Goal: Transaction & Acquisition: Purchase product/service

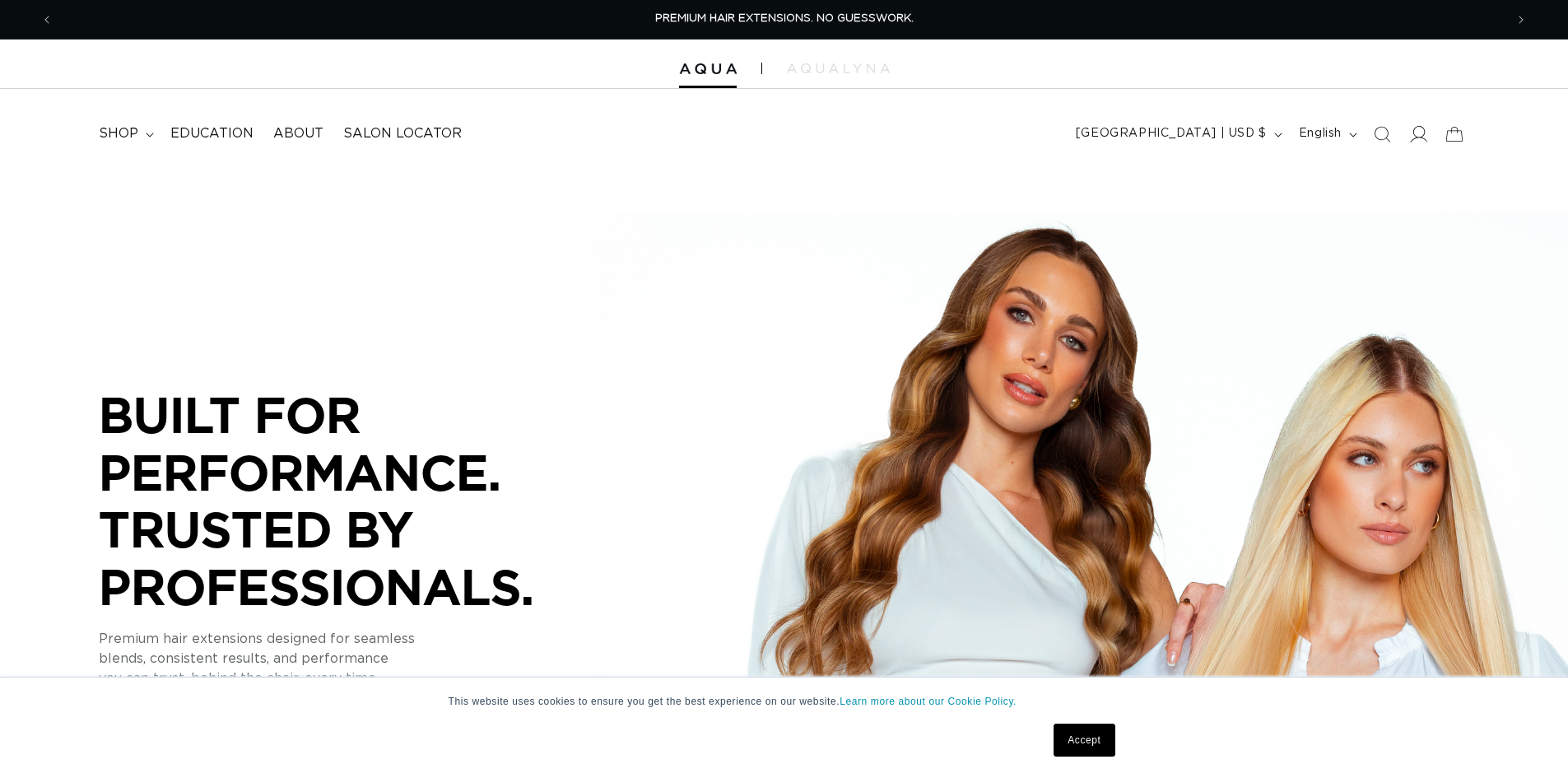
click at [1418, 143] on span at bounding box center [1418, 133] width 36 height 36
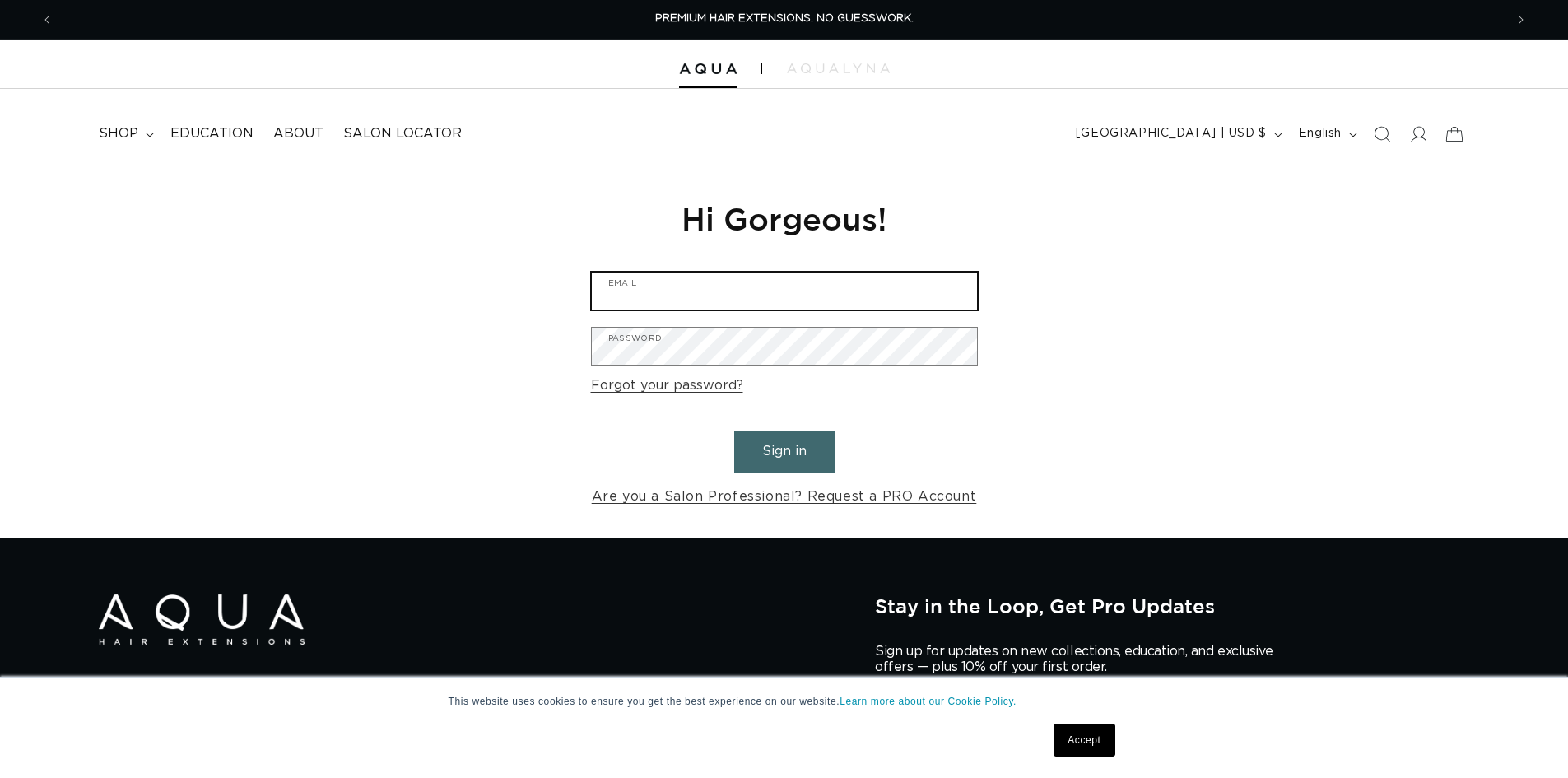
click at [766, 278] on input "Email" at bounding box center [784, 291] width 386 height 37
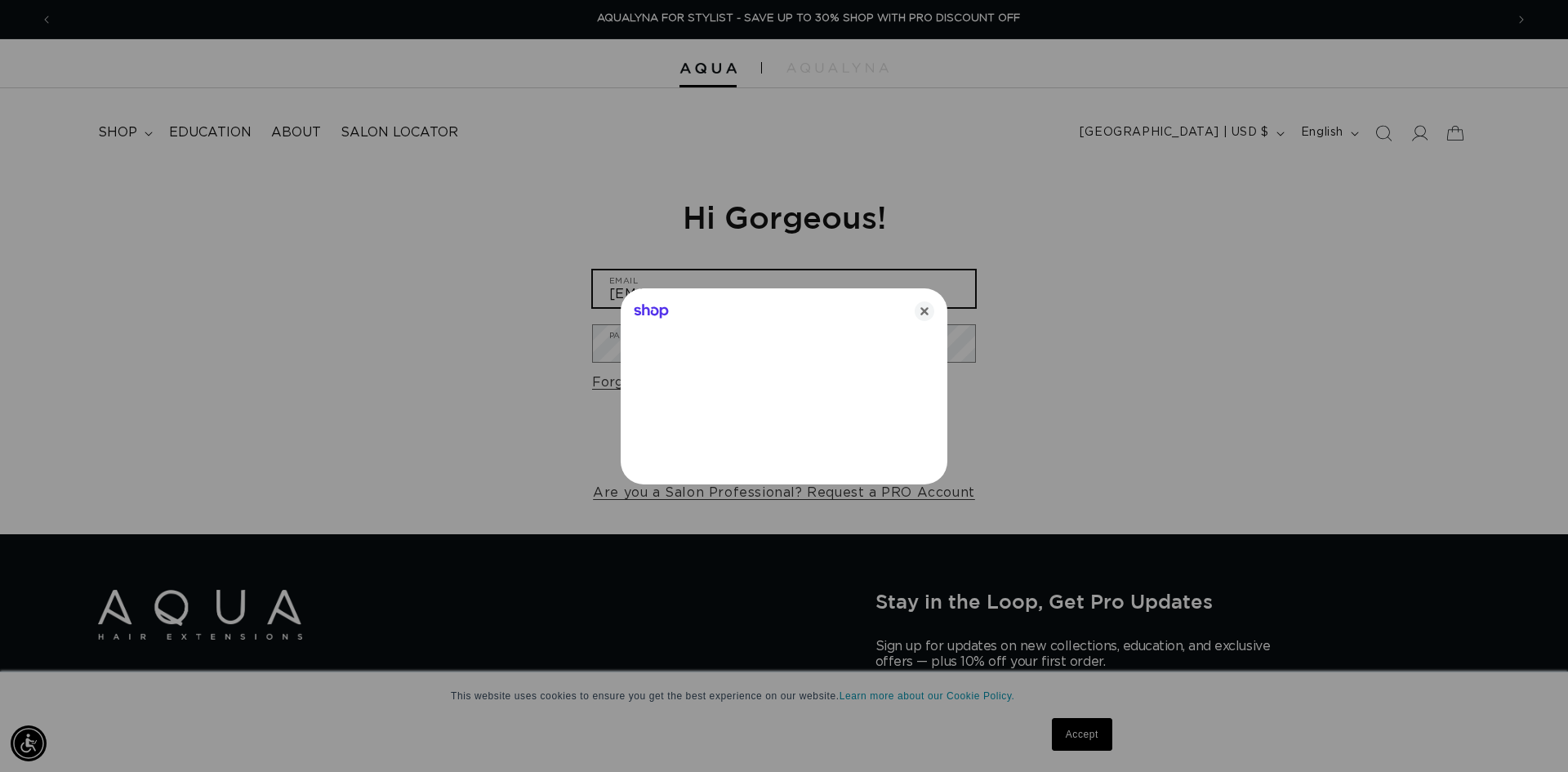
scroll to position [0, 2903]
type input "[EMAIL_ADDRESS][DOMAIN_NAME]"
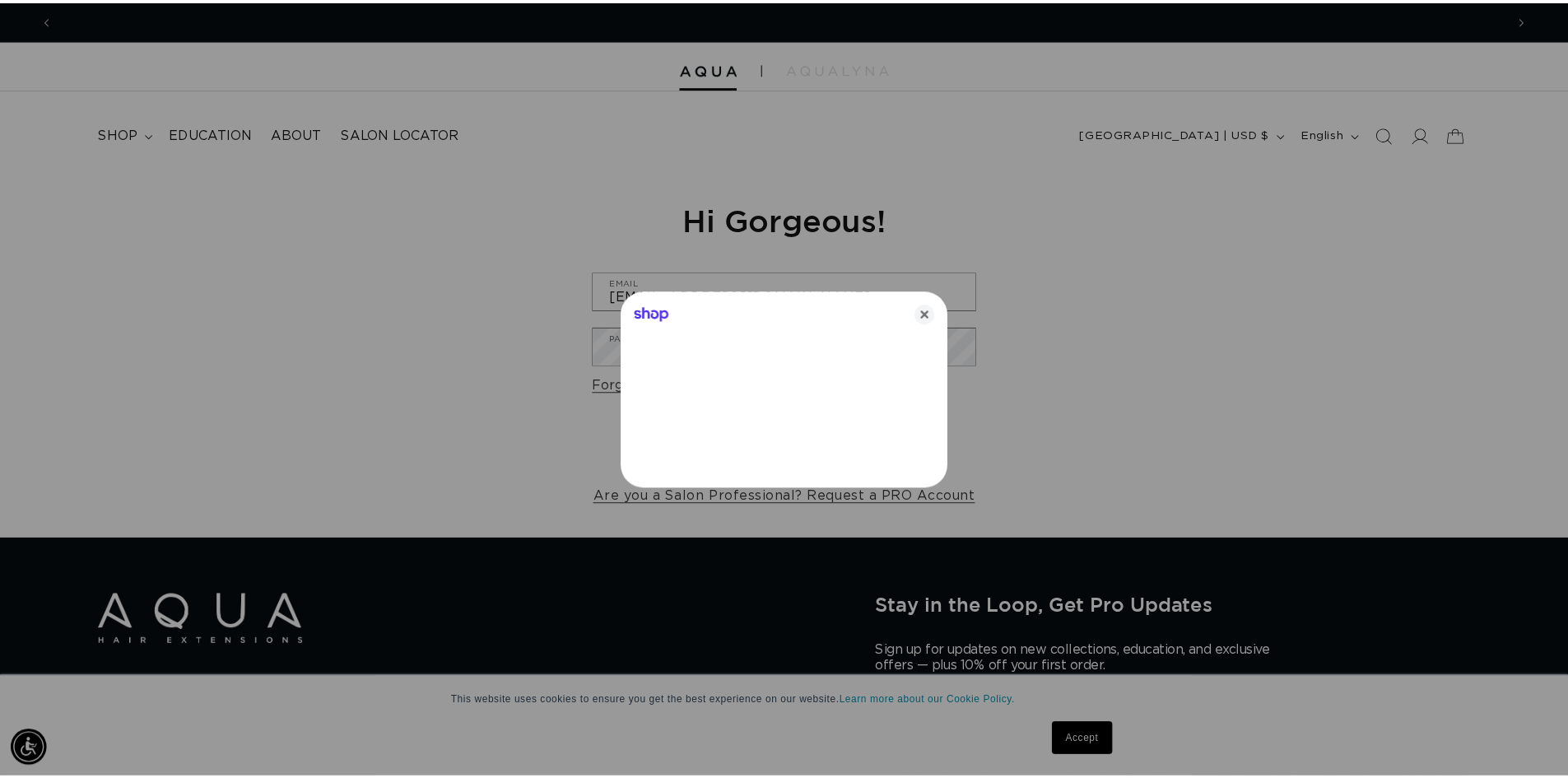
scroll to position [0, 0]
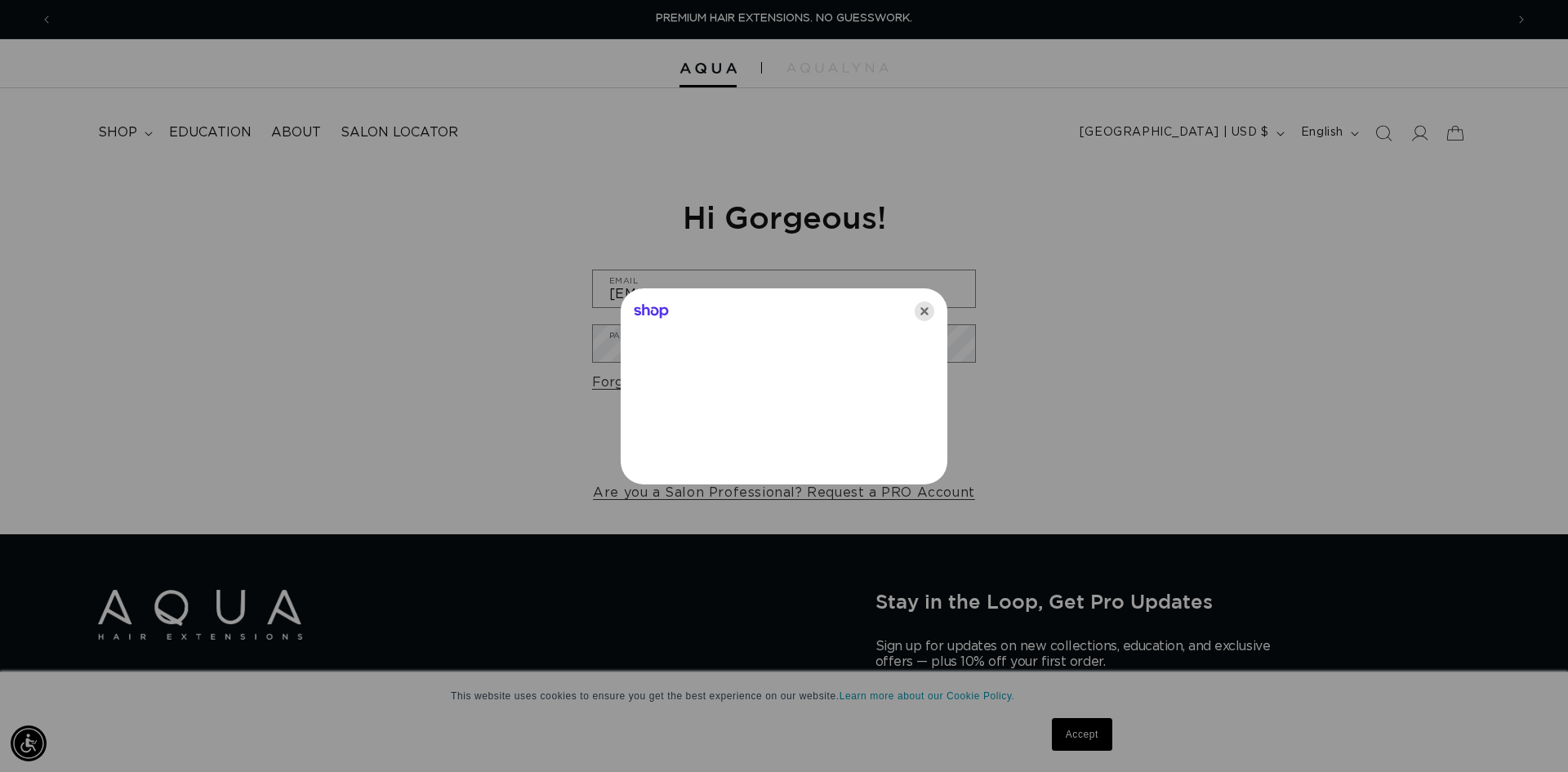
click at [928, 306] on icon "Close" at bounding box center [925, 312] width 19 height 19
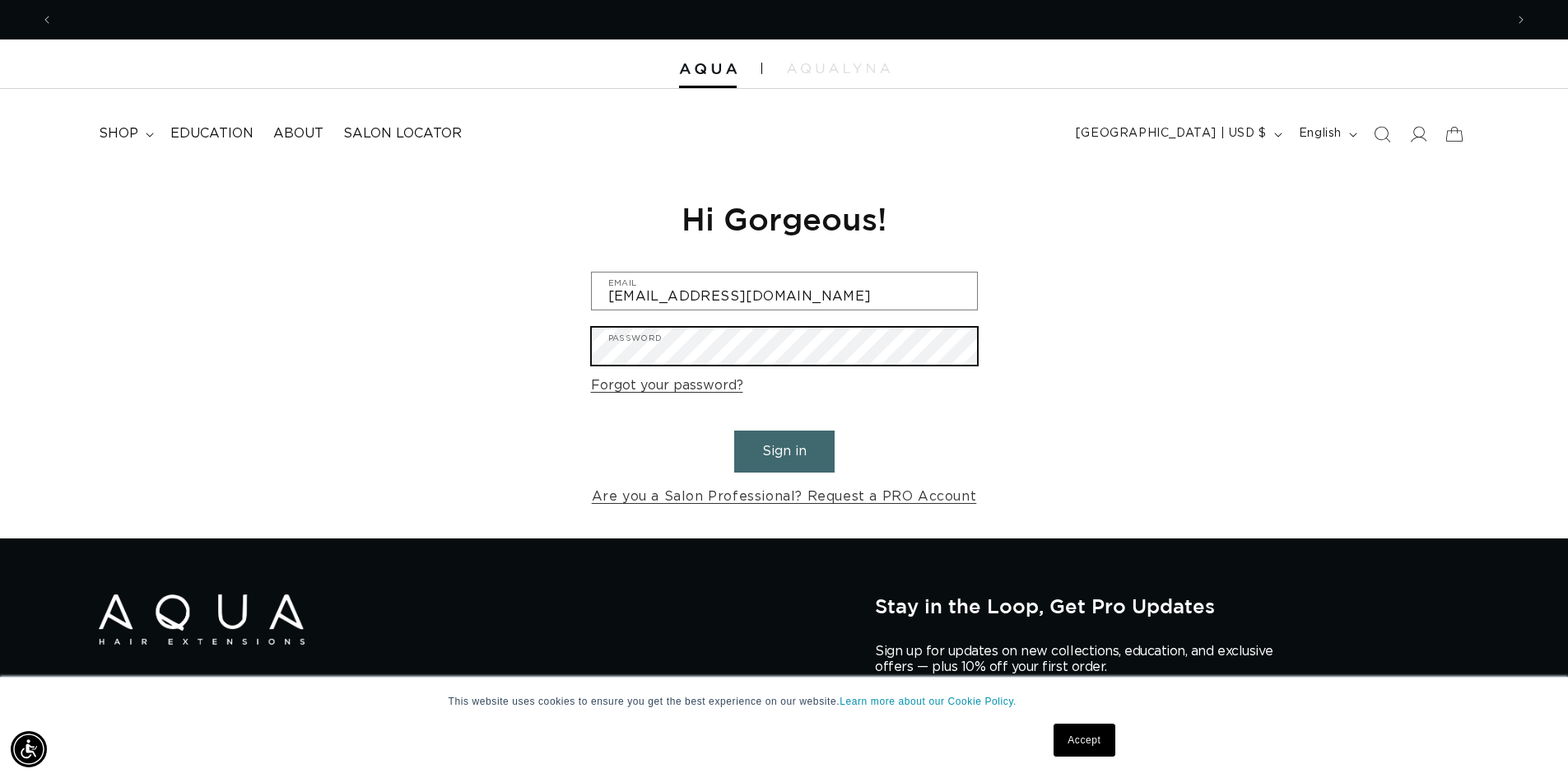
scroll to position [0, 2902]
click at [734, 431] on button "Sign in" at bounding box center [784, 451] width 100 height 42
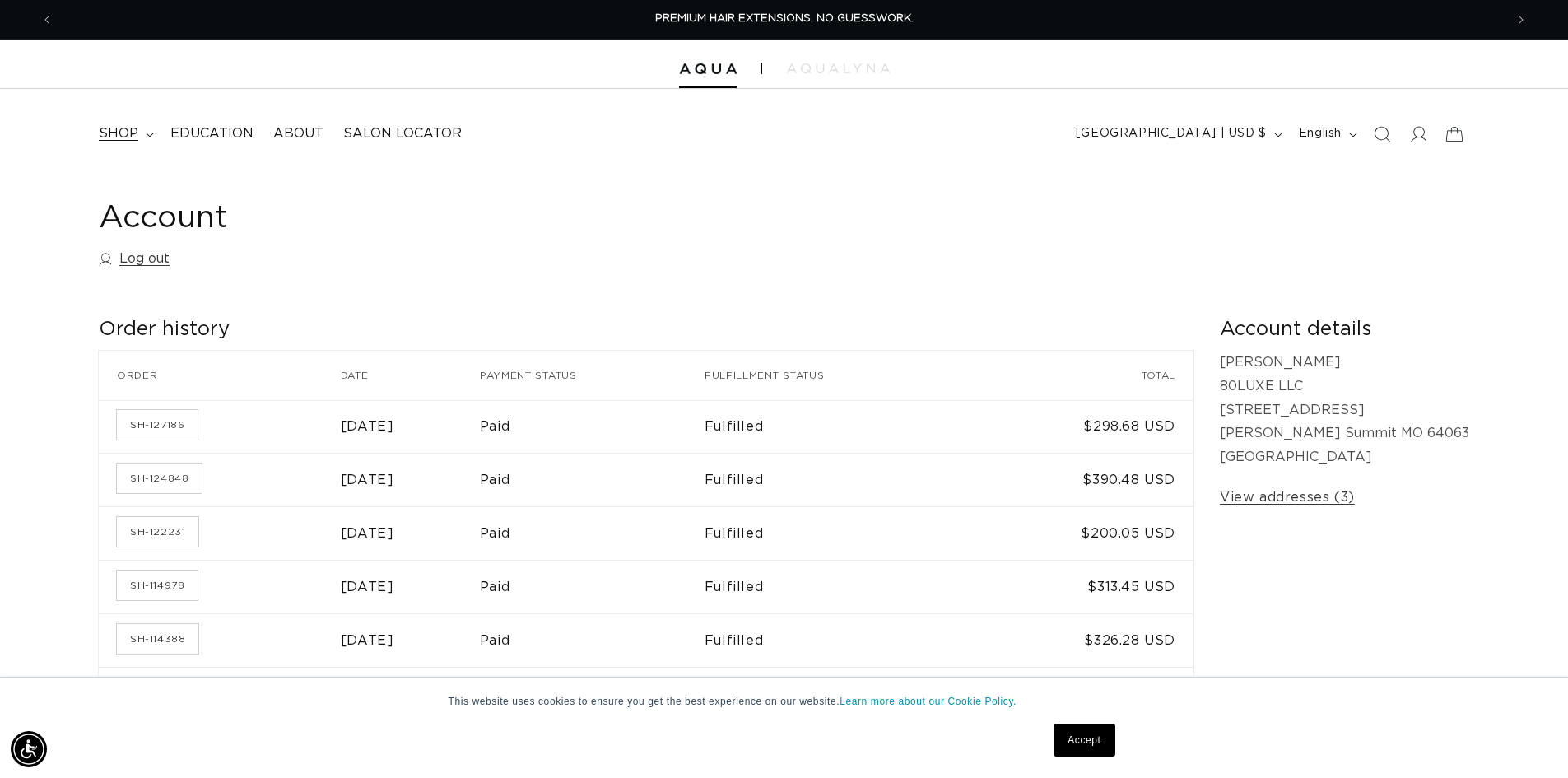
click at [125, 140] on span "shop" at bounding box center [119, 134] width 39 height 18
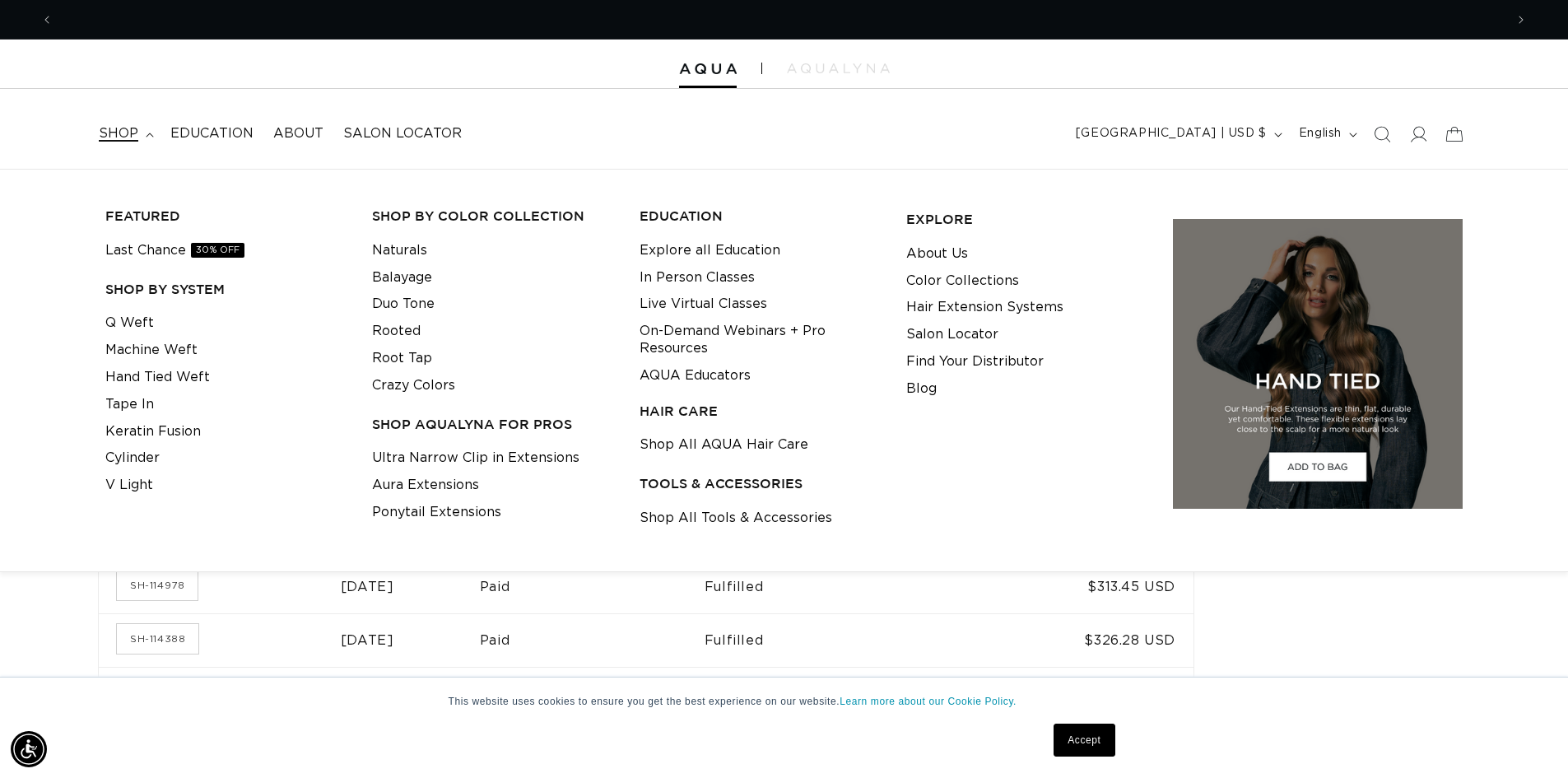
scroll to position [0, 1451]
click at [129, 321] on link "Q Weft" at bounding box center [129, 323] width 48 height 27
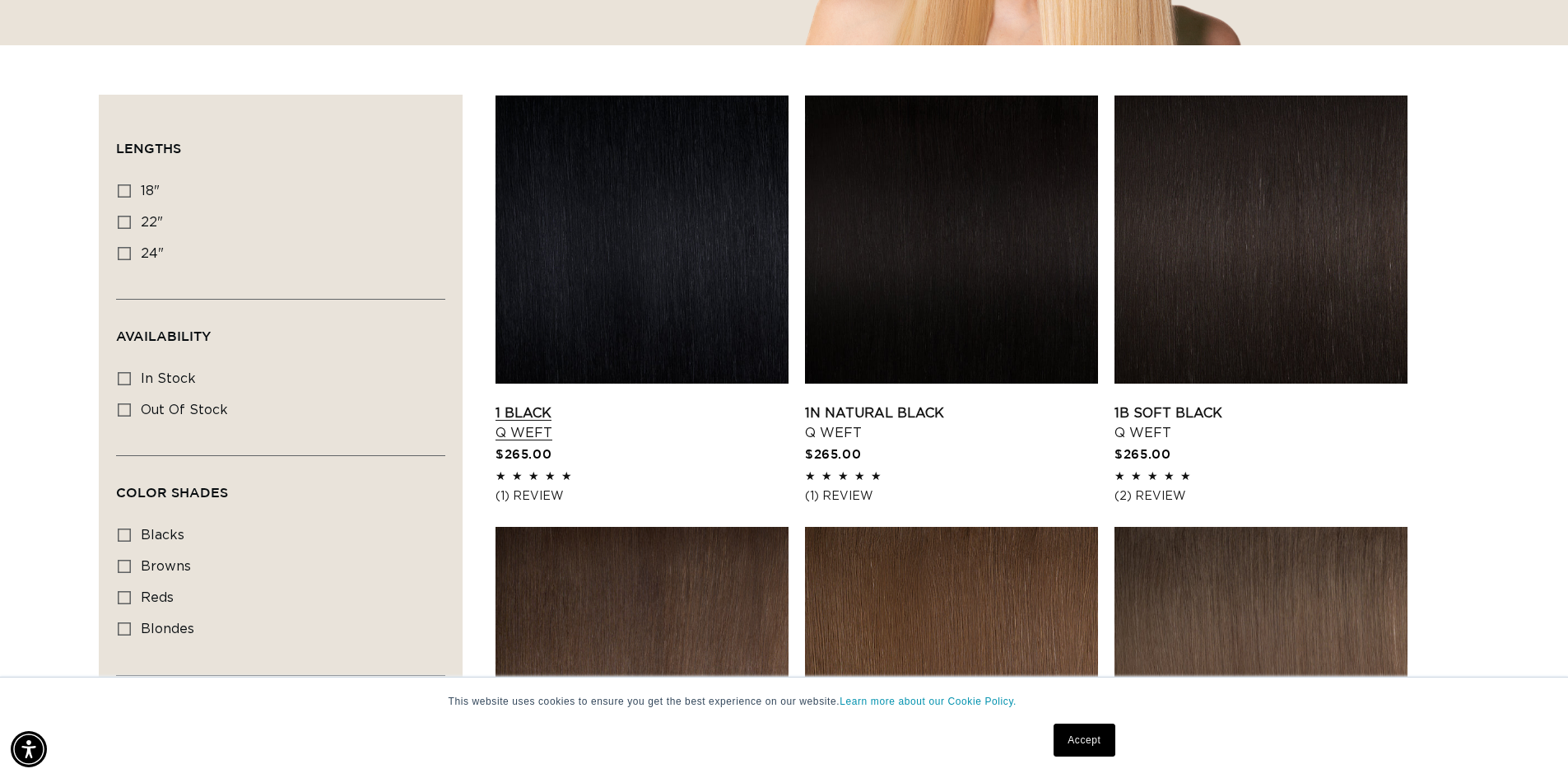
scroll to position [0, 1451]
click at [131, 222] on icon at bounding box center [124, 222] width 13 height 13
click at [131, 222] on input "22" 22" (5 products)" at bounding box center [124, 222] width 13 height 13
checkbox input "true"
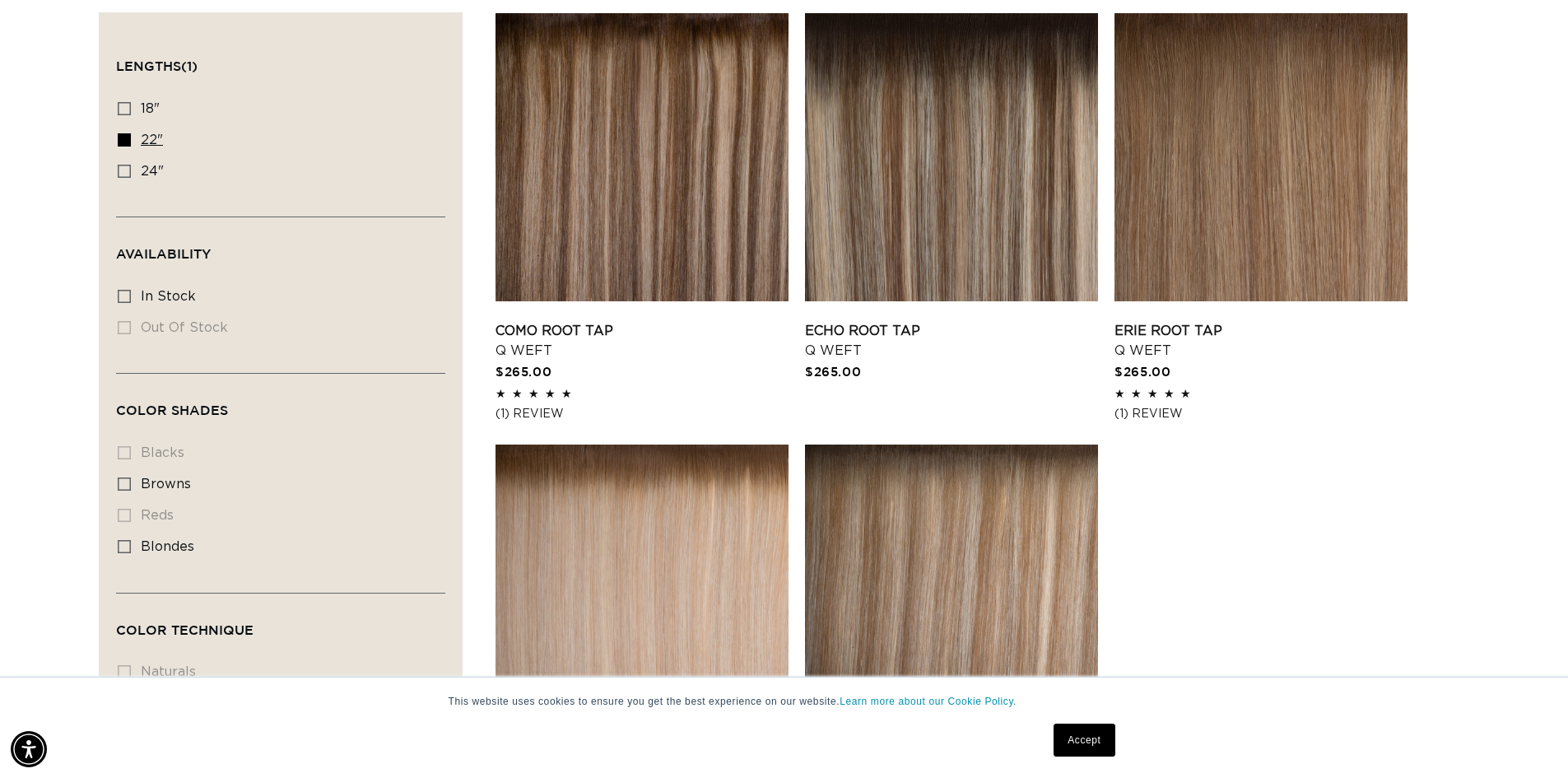
scroll to position [0, 1451]
click at [126, 137] on icon at bounding box center [124, 139] width 13 height 13
click at [126, 137] on input "22" 22" (5 products)" at bounding box center [124, 139] width 13 height 13
checkbox input "false"
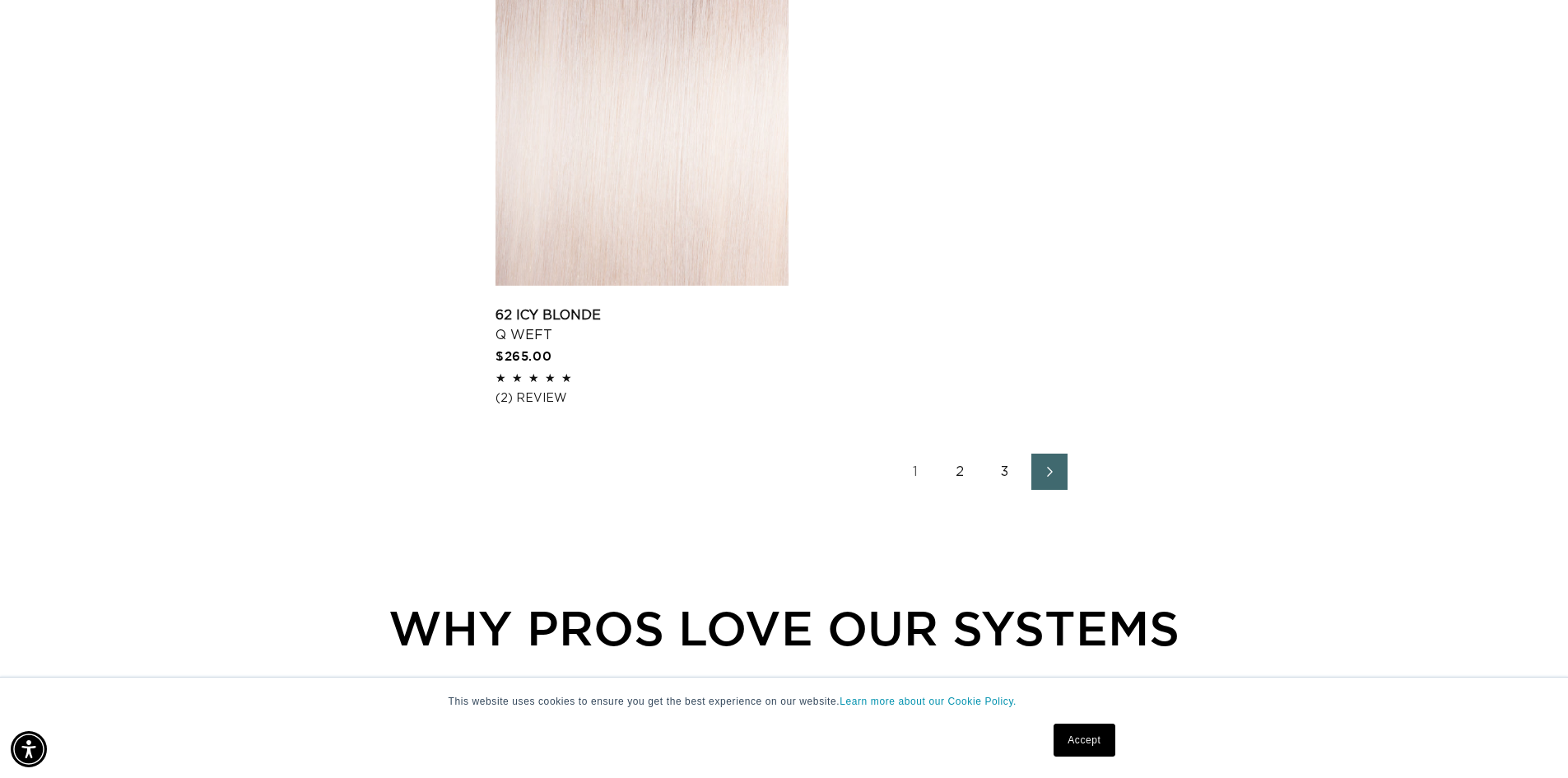
scroll to position [2634, 0]
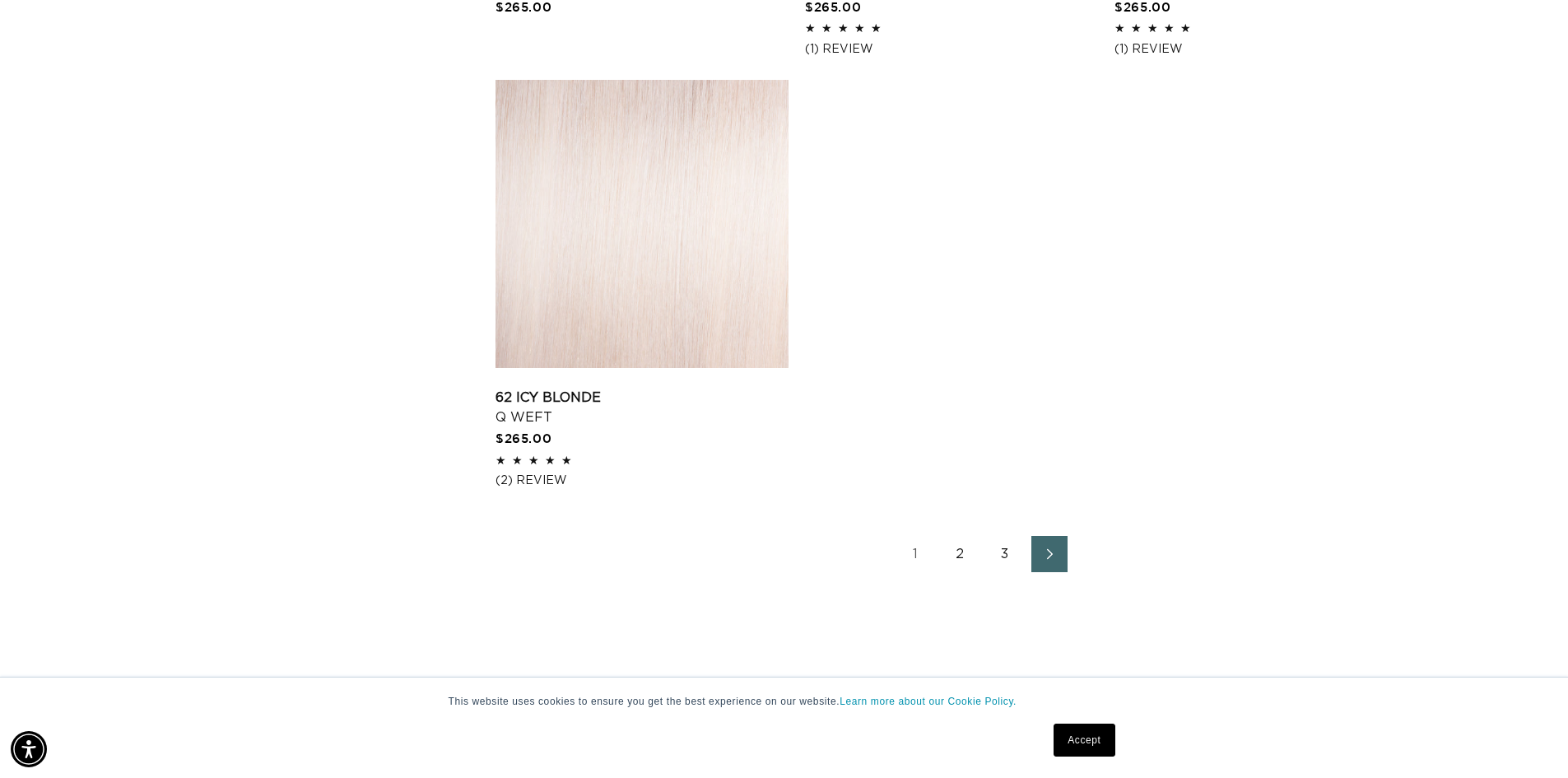
click at [1055, 554] on icon "Next page" at bounding box center [1051, 554] width 22 height 12
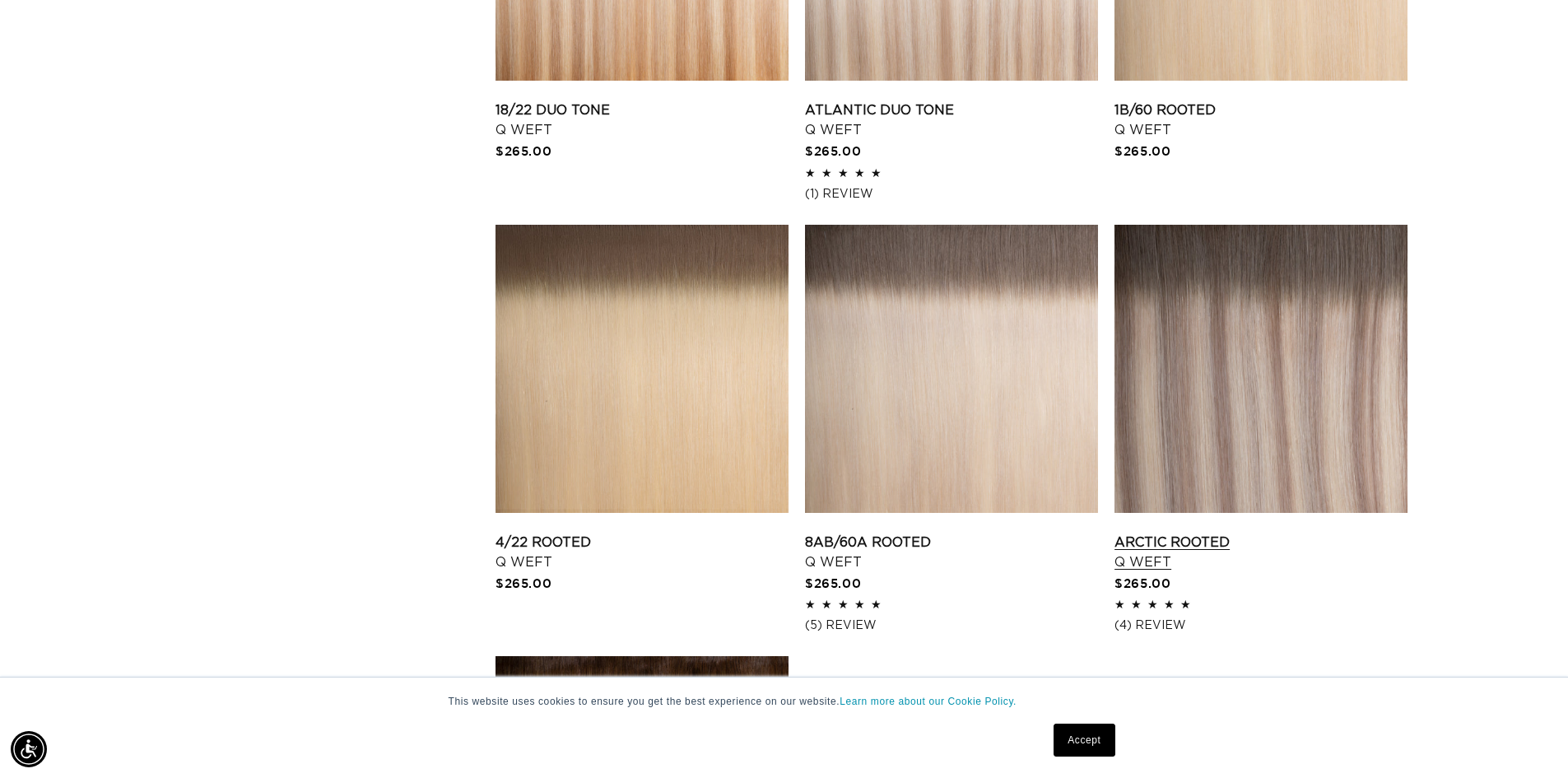
click at [1236, 533] on link "Arctic Rooted Q Weft" at bounding box center [1261, 552] width 293 height 39
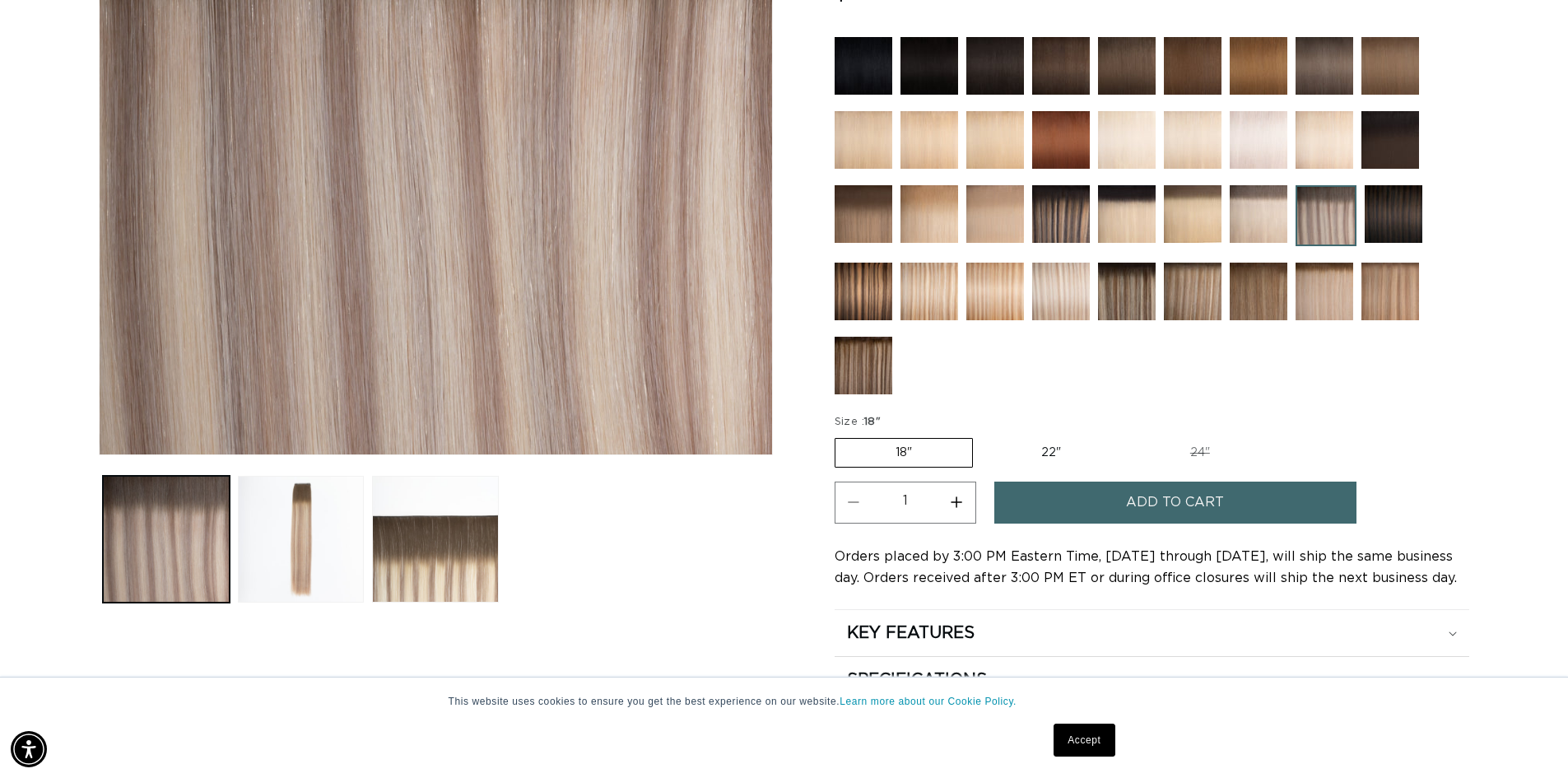
scroll to position [0, 1451]
click at [1038, 448] on label "22" Variant sold out or unavailable" at bounding box center [1051, 452] width 140 height 28
click at [982, 436] on input "22" Variant sold out or unavailable" at bounding box center [981, 435] width 1 height 1
radio input "true"
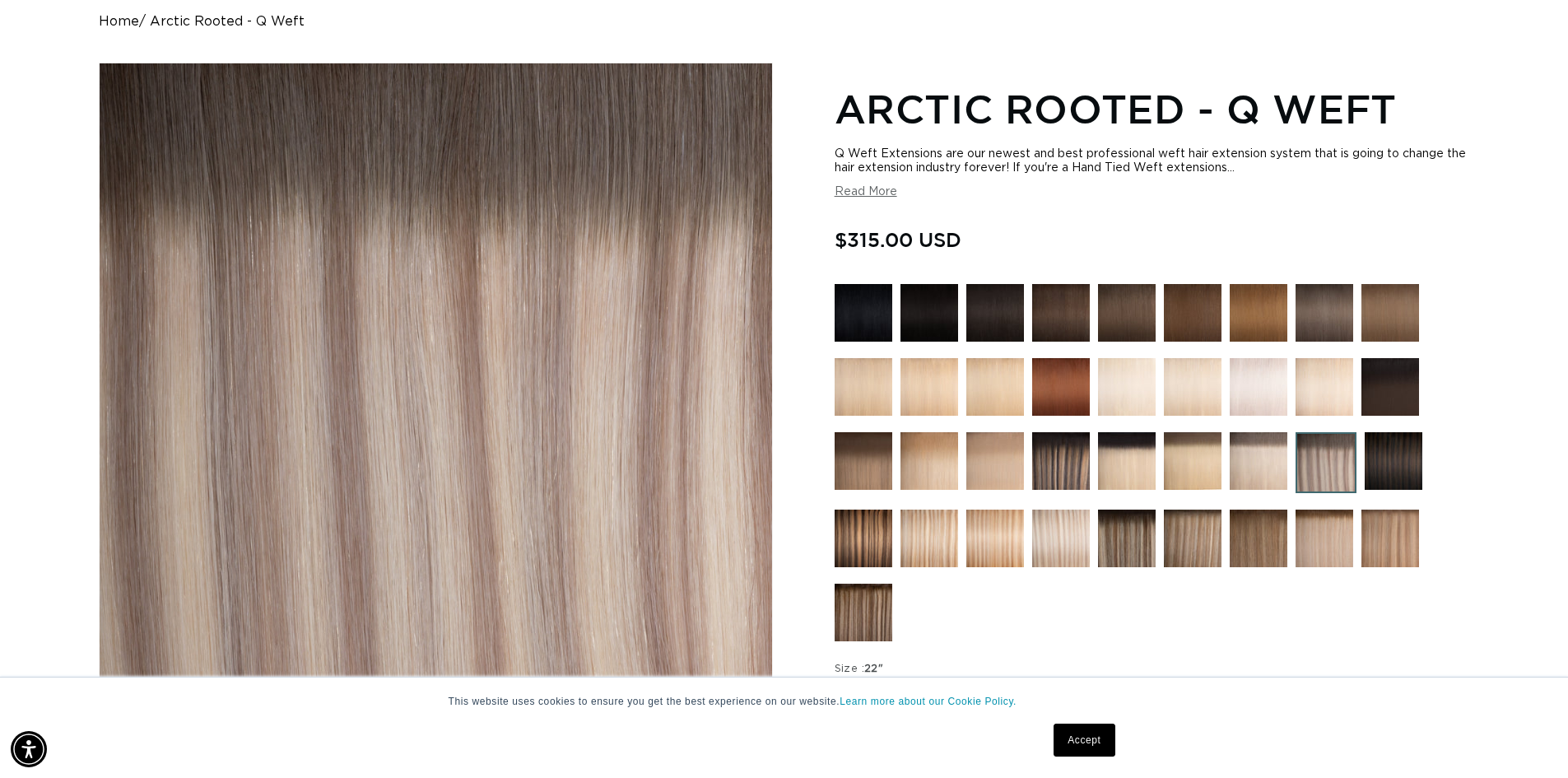
scroll to position [0, 1451]
click at [1316, 545] on img at bounding box center [1325, 538] width 58 height 58
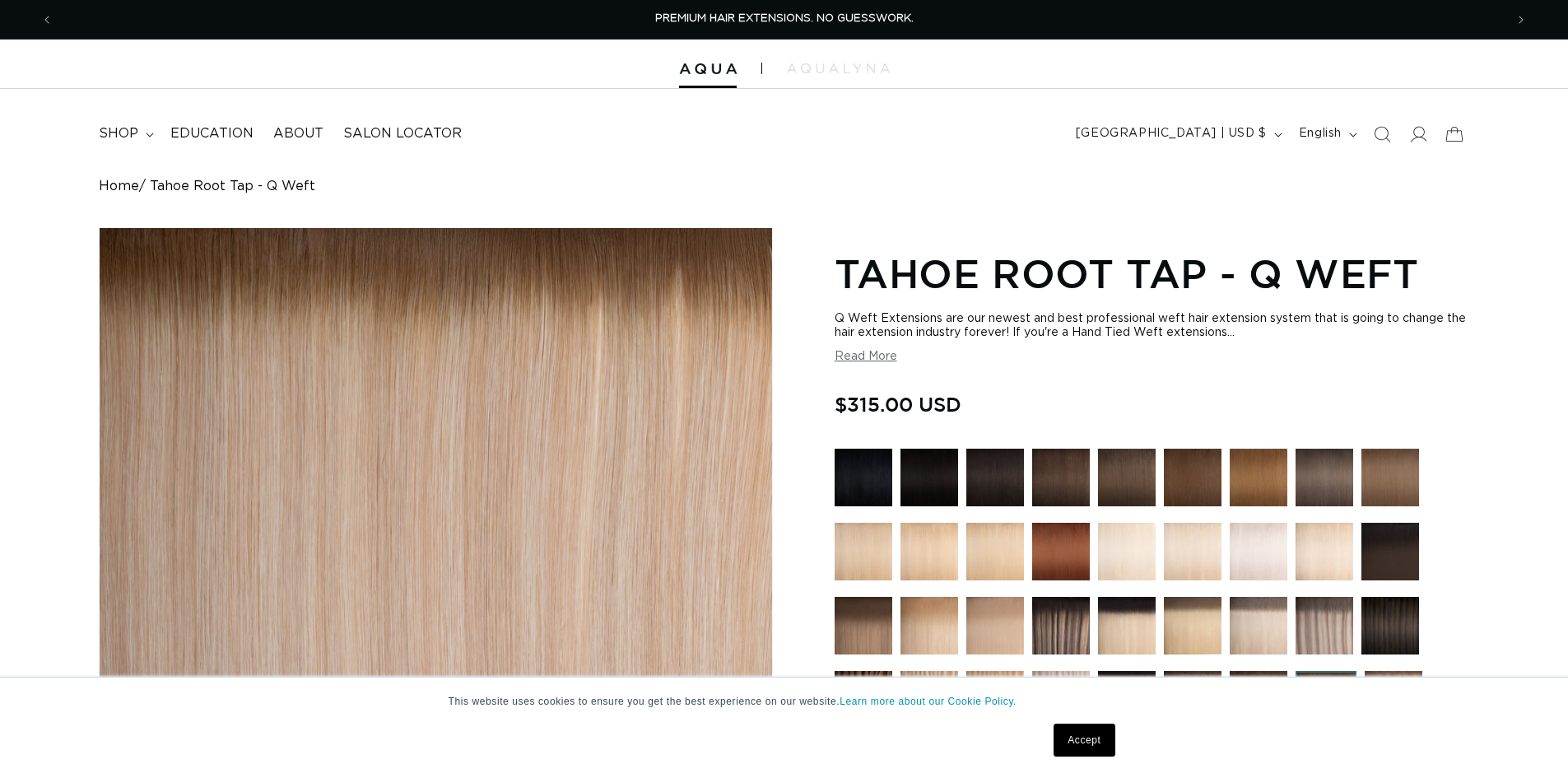
scroll to position [247, 0]
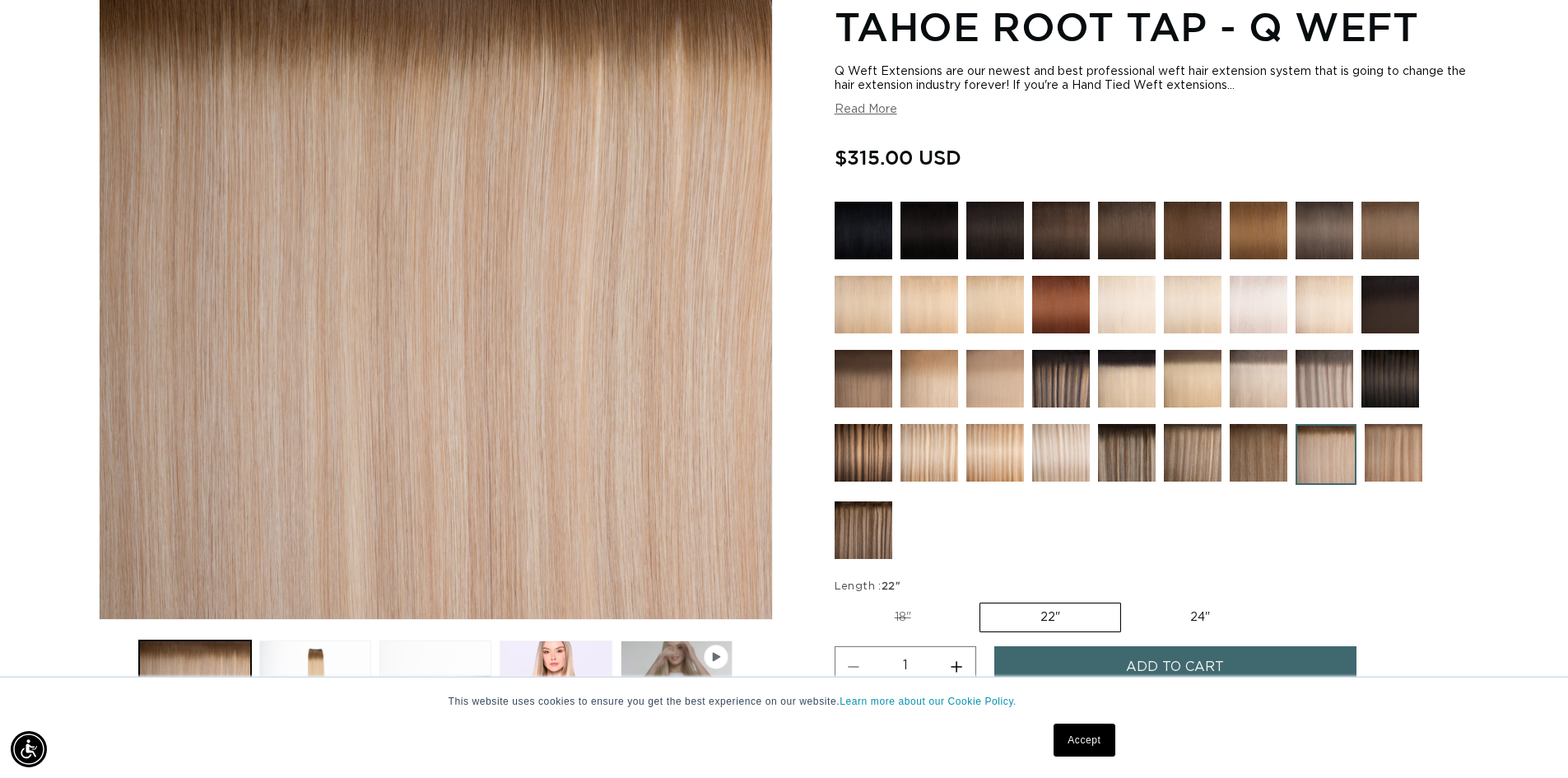
click at [1204, 450] on img at bounding box center [1192, 452] width 58 height 58
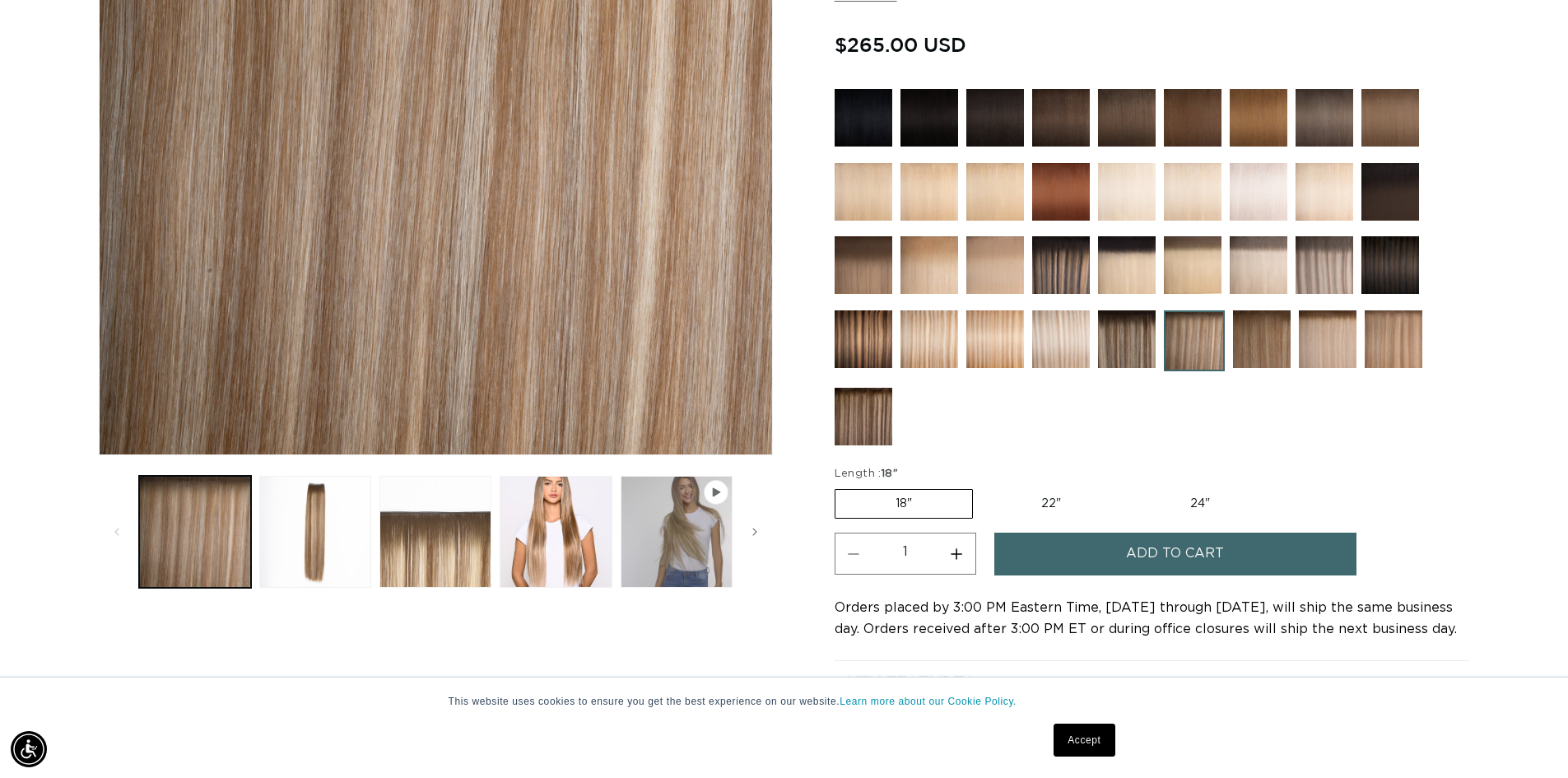
scroll to position [0, 1451]
click at [1321, 329] on img at bounding box center [1328, 338] width 58 height 58
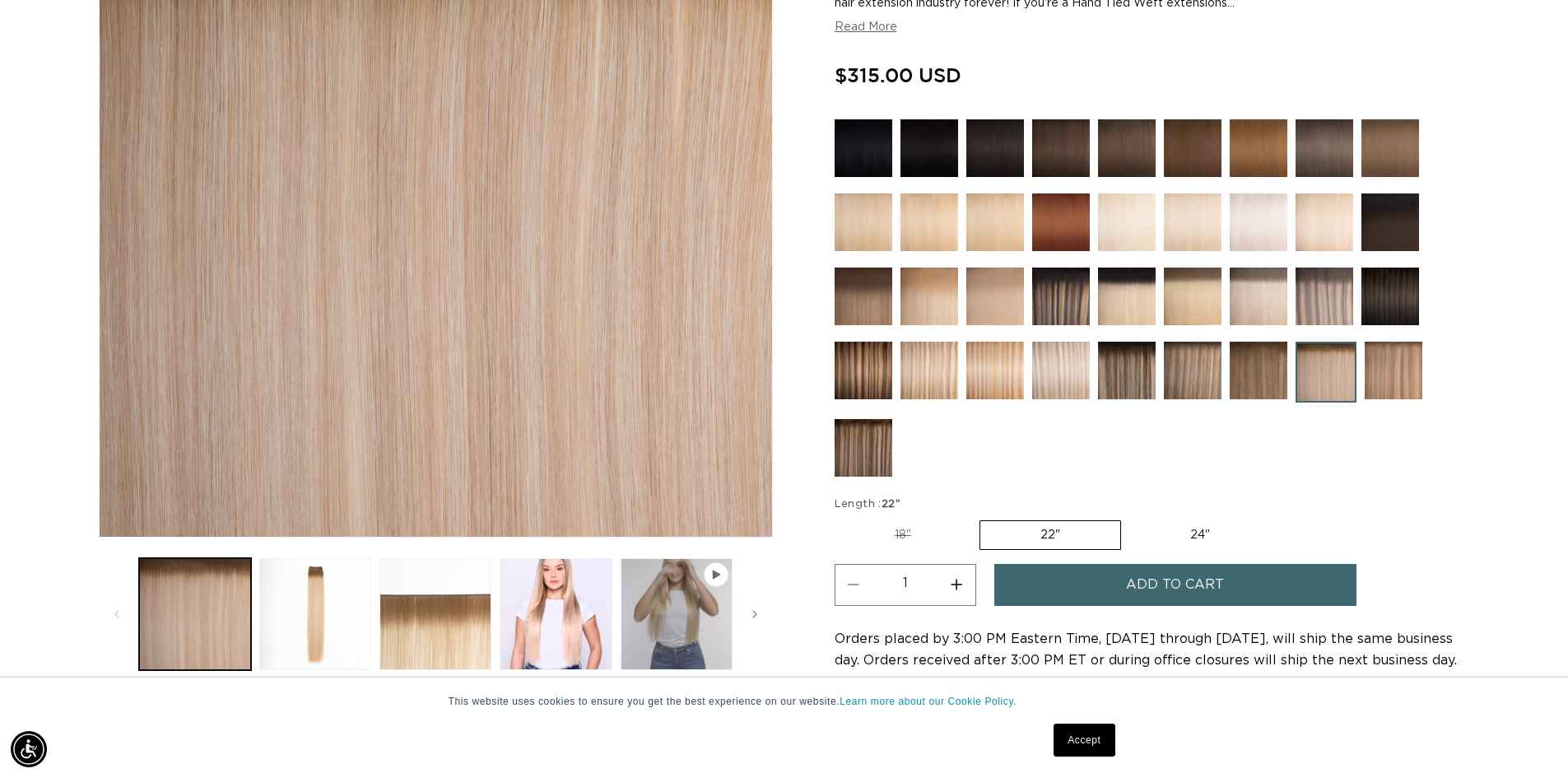
scroll to position [0, 1451]
click at [1265, 381] on img at bounding box center [1258, 370] width 58 height 58
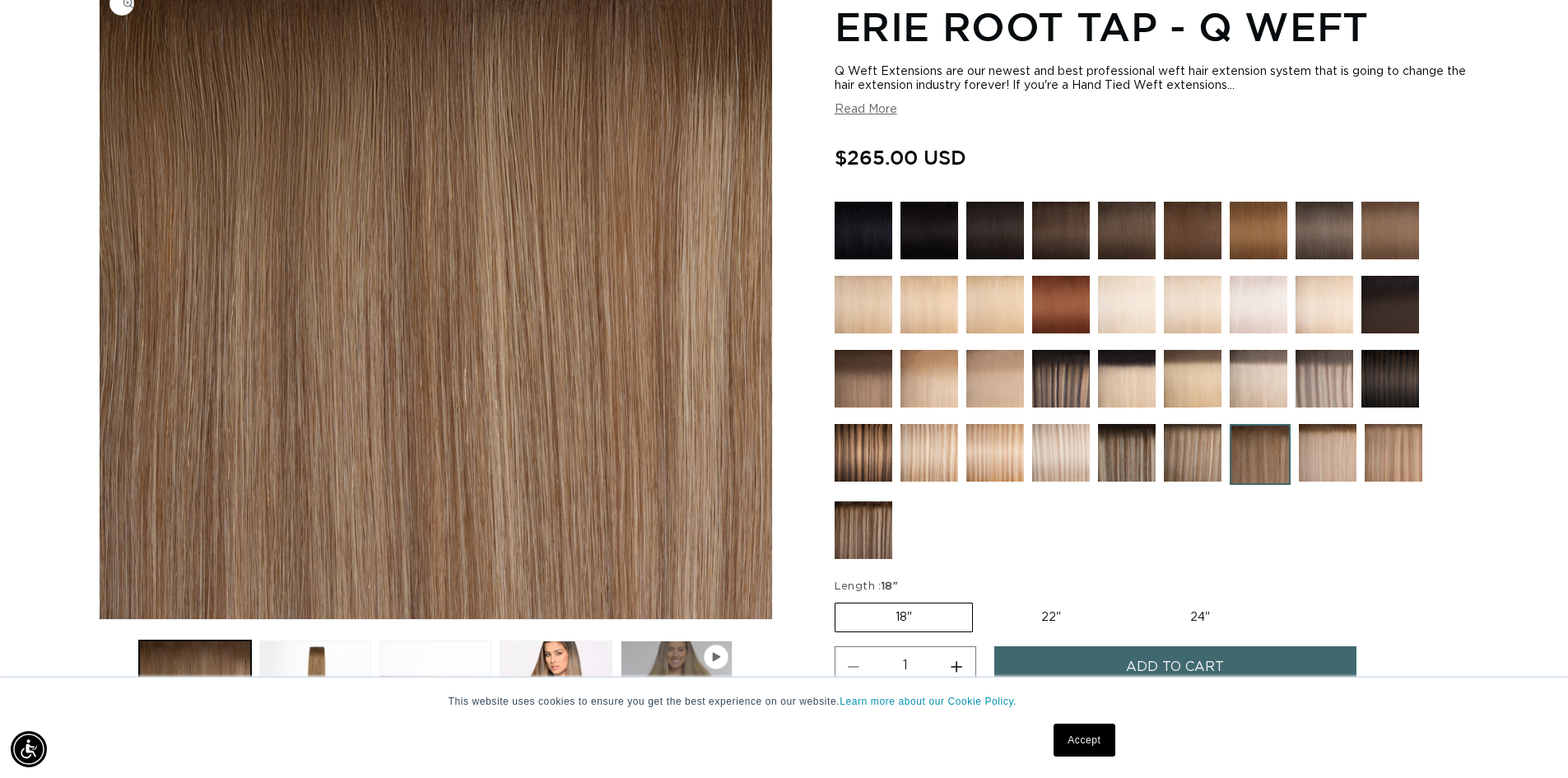
scroll to position [0, 1451]
